Goal: Transaction & Acquisition: Purchase product/service

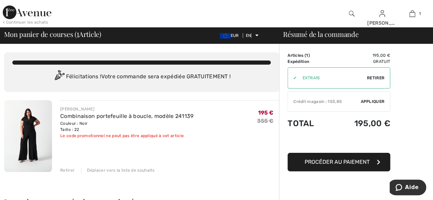
click at [372, 79] on font "Retirer" at bounding box center [375, 78] width 17 height 5
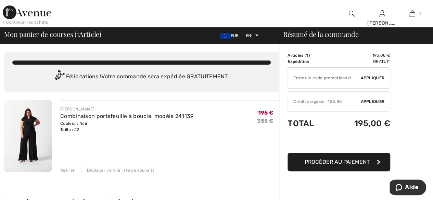
click at [374, 80] on font "Appliquer" at bounding box center [373, 78] width 24 height 5
click at [367, 76] on font "Appliquer" at bounding box center [373, 78] width 24 height 5
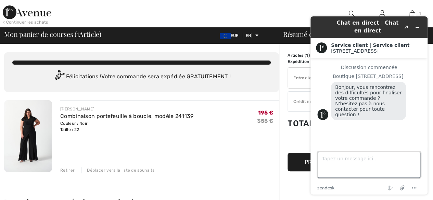
click at [327, 163] on textarea "Tapez un message ici..." at bounding box center [369, 165] width 103 height 26
type textarea "JE VOUDRAIS APPLIQUER LE CODE EXTRA15"
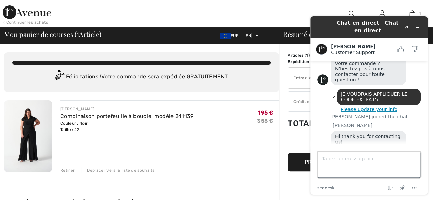
scroll to position [72, 0]
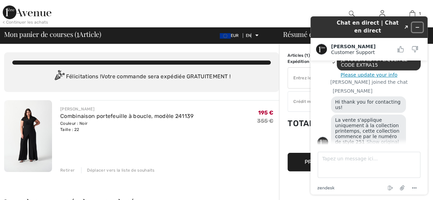
click at [416, 26] on icon "Réduire le widget" at bounding box center [417, 27] width 5 height 5
drag, startPoint x: 111, startPoint y: 15, endPoint x: 415, endPoint y: 34, distance: 304.7
click at [416, 26] on div "1 Ajouté au panier Joseph Ribkoff Combinaison portefeuille à boucle, modèle 241…" at bounding box center [412, 13] width 30 height 27
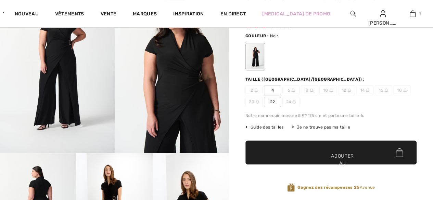
scroll to position [86, 0]
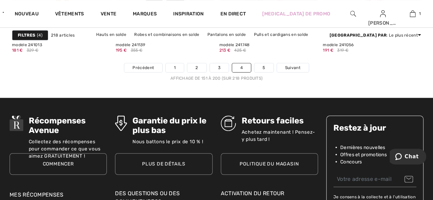
scroll to position [2884, 0]
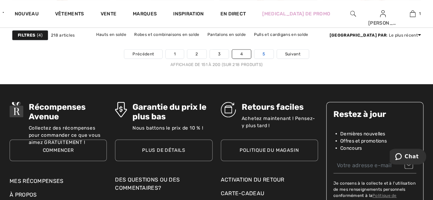
click at [264, 52] on font "5" at bounding box center [264, 54] width 2 height 5
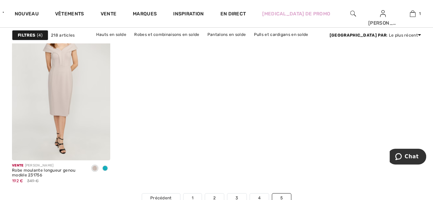
scroll to position [1132, 0]
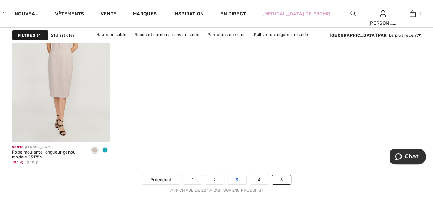
click at [236, 180] on font "3" at bounding box center [237, 180] width 2 height 5
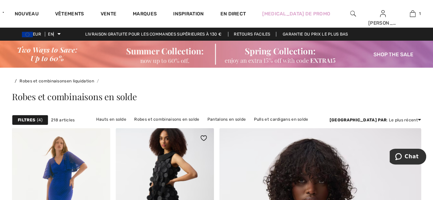
click at [183, 180] on img at bounding box center [165, 201] width 98 height 147
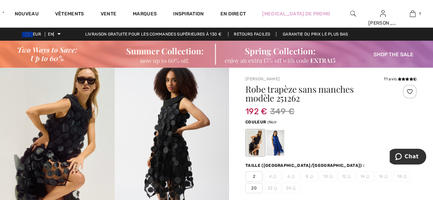
click at [252, 189] on font "20" at bounding box center [253, 188] width 5 height 5
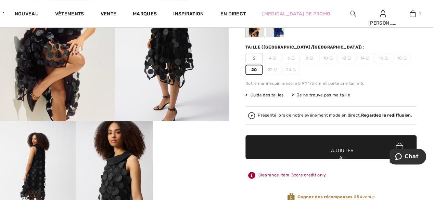
scroll to position [123, 0]
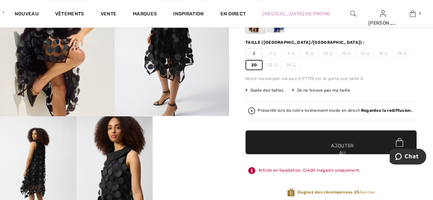
click at [342, 144] on font "Ajouter au panier" at bounding box center [342, 153] width 23 height 22
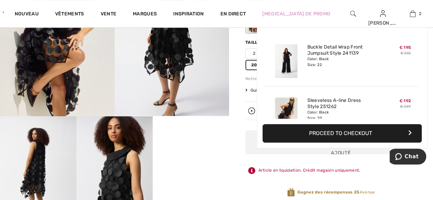
scroll to position [21, 0]
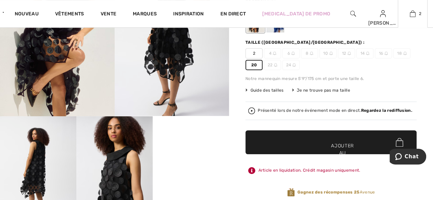
click at [329, 129] on div "Robe trapèze sans manches modèle 251262 192 € 349 € Couleur : Noir Taille (CA/U…" at bounding box center [331, 85] width 171 height 247
click at [342, 144] on font "Ajouter au panier" at bounding box center [342, 153] width 23 height 22
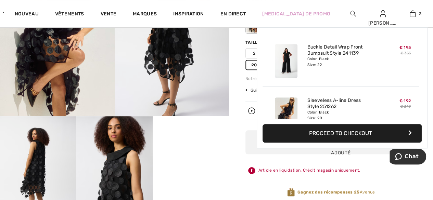
scroll to position [74, 0]
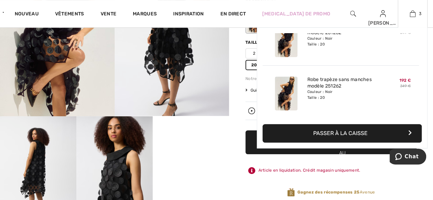
click at [339, 134] on font "Passer à la caisse" at bounding box center [340, 133] width 54 height 7
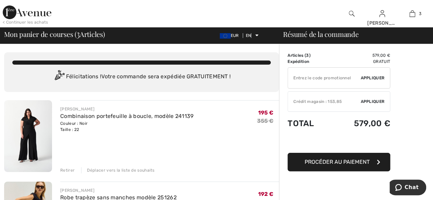
click at [370, 78] on font "Appliquer" at bounding box center [373, 78] width 24 height 5
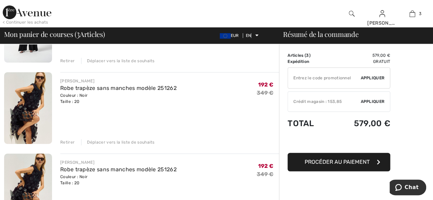
scroll to position [114, 0]
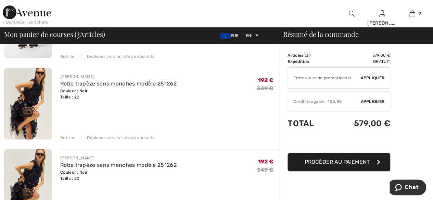
click at [67, 137] on font "Retirer" at bounding box center [67, 138] width 14 height 5
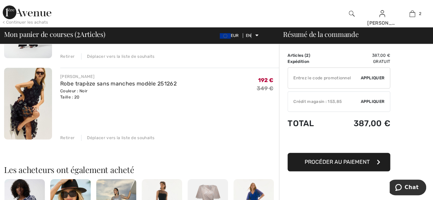
click at [66, 139] on font "Retirer" at bounding box center [67, 138] width 14 height 5
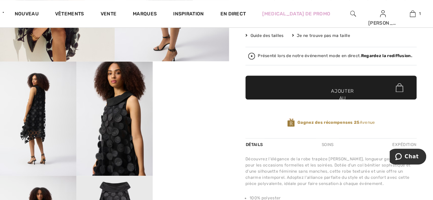
scroll to position [214, 0]
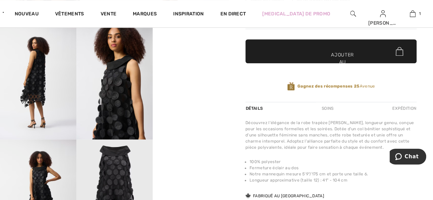
click at [214, 64] on video "Votre navigateur ne prend pas en charge la balise vidéo." at bounding box center [191, 44] width 76 height 38
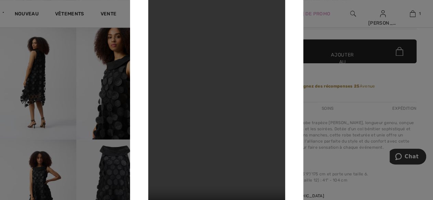
click at [280, 103] on video "Votre navigateur ne prend pas en charge la balise vidéo." at bounding box center [216, 100] width 137 height 244
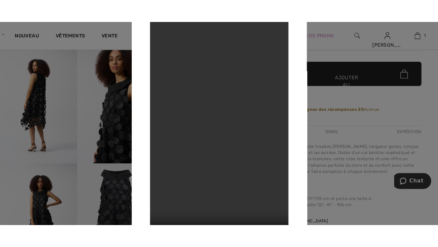
scroll to position [219, 0]
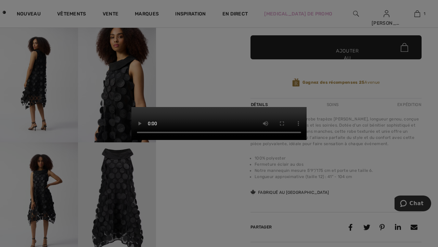
click at [259, 140] on video "Votre navigateur ne prend pas en charge la balise vidéo." at bounding box center [219, 123] width 175 height 33
click at [255, 107] on video "Votre navigateur ne prend pas en charge la balise vidéo." at bounding box center [219, 123] width 175 height 33
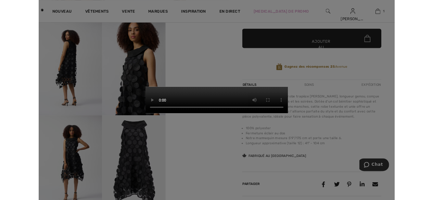
scroll to position [214, 0]
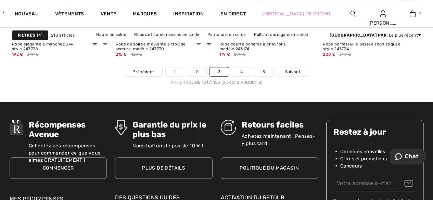
scroll to position [2880, 0]
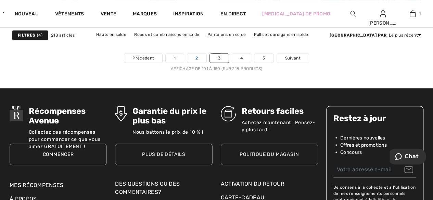
click at [196, 57] on font "2" at bounding box center [197, 58] width 2 height 5
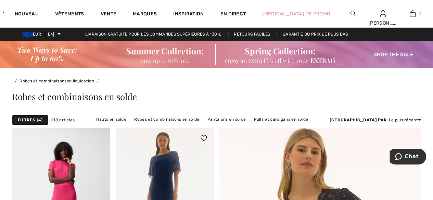
click at [169, 169] on img at bounding box center [165, 201] width 98 height 147
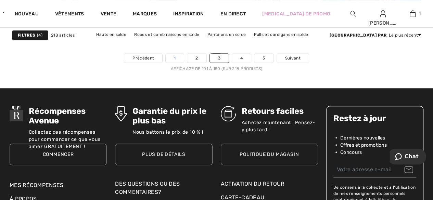
click at [178, 59] on link "1" at bounding box center [175, 58] width 18 height 9
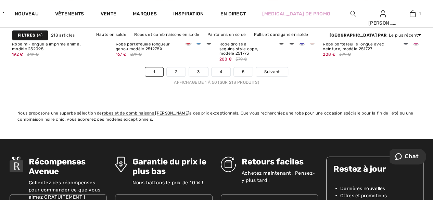
scroll to position [2880, 0]
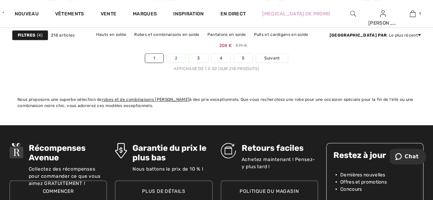
click at [176, 58] on font "2" at bounding box center [176, 58] width 2 height 5
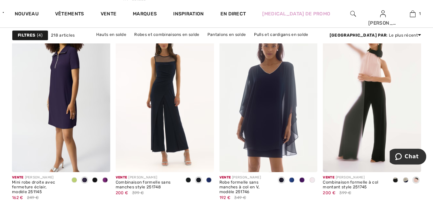
scroll to position [492, 0]
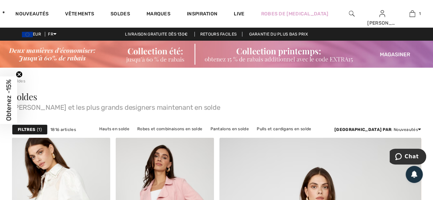
click at [30, 130] on strong "Filtres" at bounding box center [26, 130] width 17 height 6
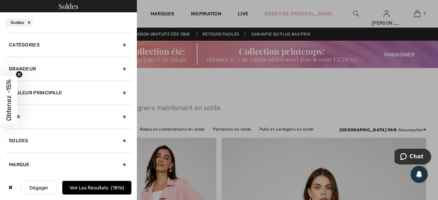
click at [119, 66] on div "Grandeur" at bounding box center [68, 69] width 126 height 24
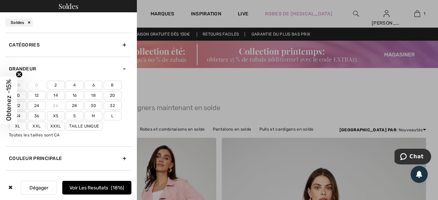
click at [20, 75] on icon "Close teaser" at bounding box center [19, 74] width 3 height 3
click at [17, 104] on label "22" at bounding box center [18, 105] width 18 height 9
click at [0, 0] on input"] "22" at bounding box center [0, 0] width 0 height 0
click at [35, 104] on label "24" at bounding box center [37, 105] width 18 height 9
click at [0, 0] on input"] "24" at bounding box center [0, 0] width 0 height 0
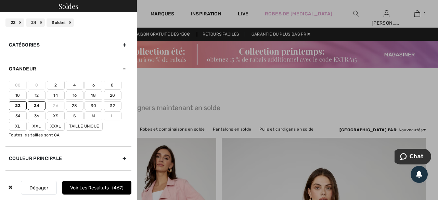
click at [113, 96] on label "20" at bounding box center [113, 95] width 18 height 9
click at [0, 0] on input"] "20" at bounding box center [0, 0] width 0 height 0
click at [36, 124] on label "Xxl" at bounding box center [37, 126] width 18 height 9
click at [0, 0] on input"] "Xxl" at bounding box center [0, 0] width 0 height 0
click at [97, 185] on button "Voir les resultats 645" at bounding box center [96, 188] width 69 height 14
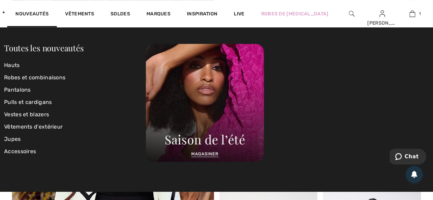
scroll to position [1612, 0]
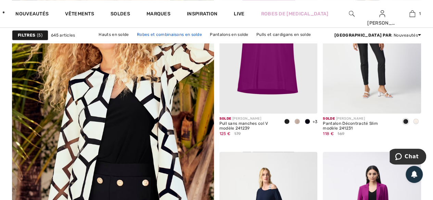
click at [155, 34] on link "Robes et combinaisons en solde" at bounding box center [170, 34] width 72 height 9
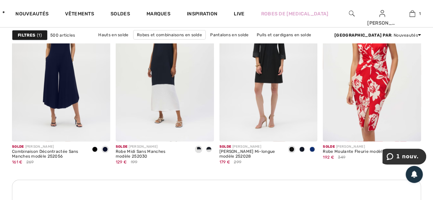
scroll to position [2135, 0]
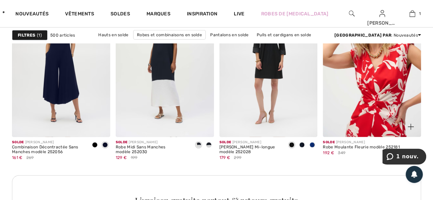
click at [375, 85] on img at bounding box center [372, 63] width 98 height 147
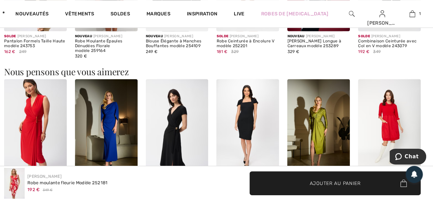
scroll to position [568, 0]
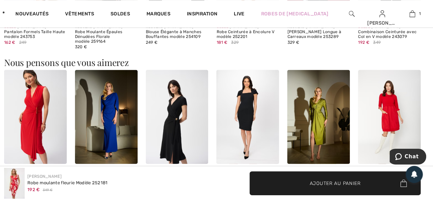
click at [326, 186] on span "Ajouter au panier" at bounding box center [335, 183] width 51 height 7
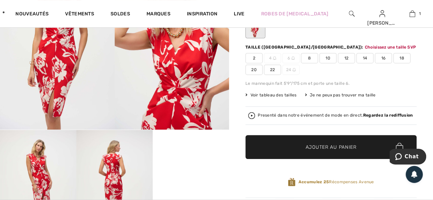
scroll to position [108, 0]
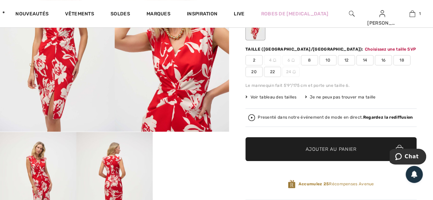
click at [272, 77] on span "22" at bounding box center [272, 72] width 17 height 10
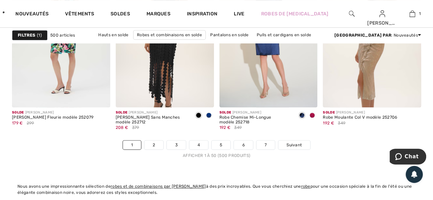
scroll to position [2770, 0]
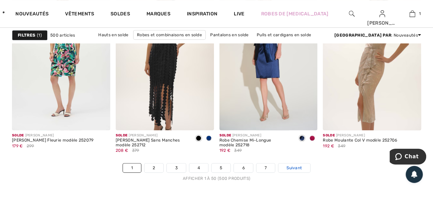
click at [290, 167] on span "Suivant" at bounding box center [294, 168] width 15 height 6
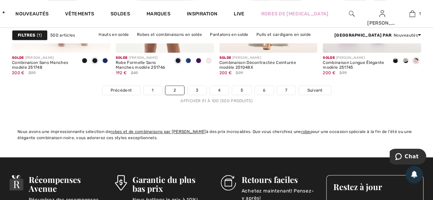
scroll to position [2797, 0]
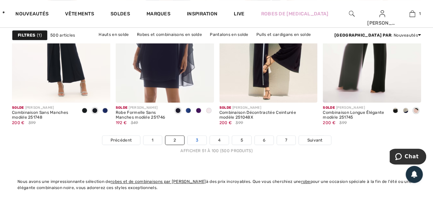
click at [197, 137] on link "3" at bounding box center [197, 140] width 19 height 9
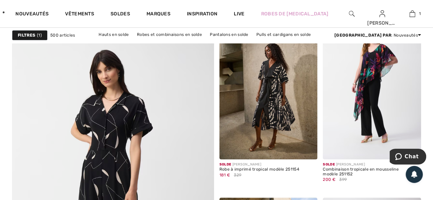
scroll to position [1570, 0]
